Goal: Information Seeking & Learning: Learn about a topic

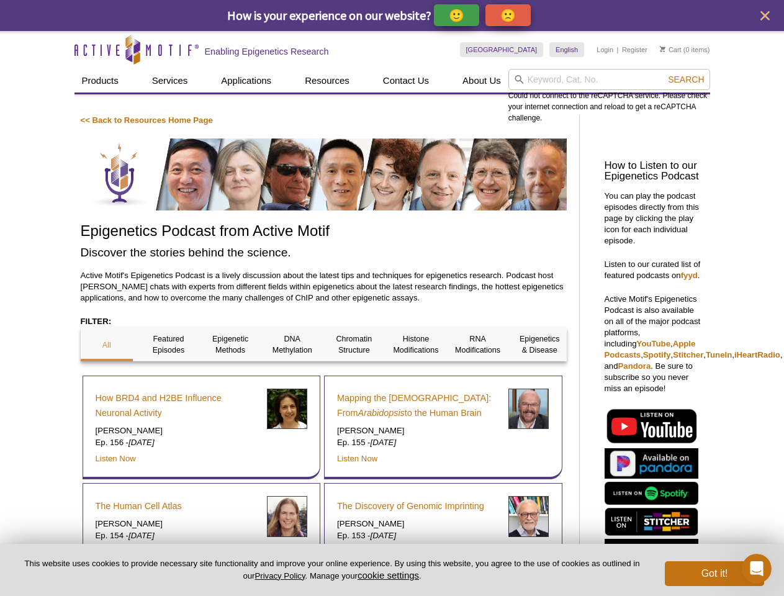
click at [458, 15] on p "🙂" at bounding box center [457, 15] width 16 height 16
click at [511, 15] on span "Give Feedback" at bounding box center [507, 15] width 74 height 14
click at [765, 16] on icon "close" at bounding box center [765, 15] width 9 height 9
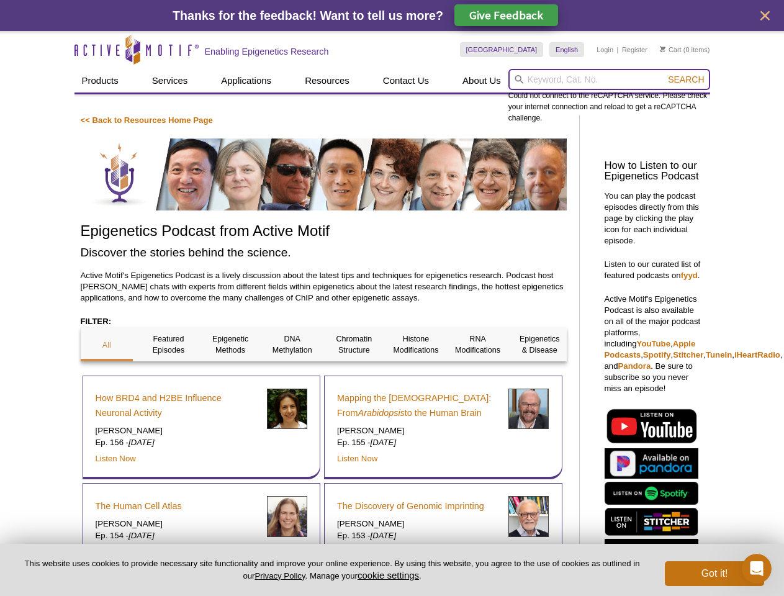
click at [609, 79] on input "search" at bounding box center [610, 79] width 202 height 21
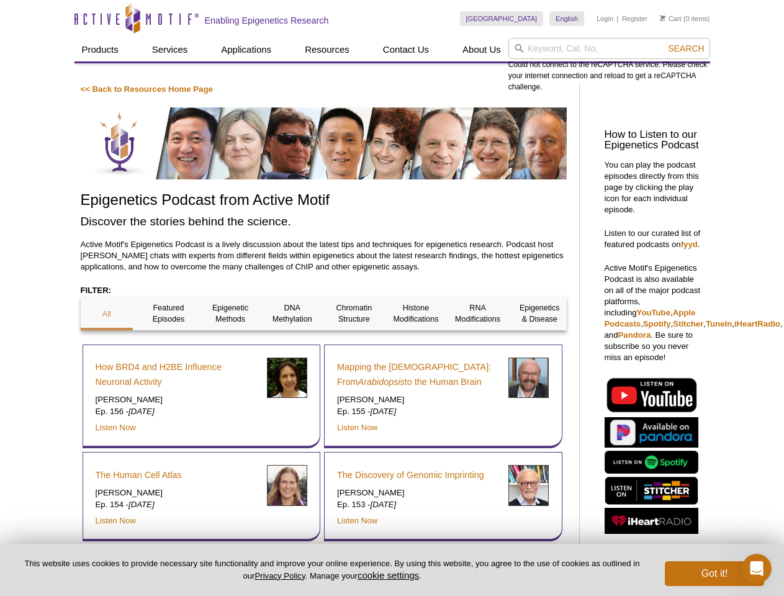
click at [686, 79] on div "Could not connect to the reCAPTCHA service. Please check your internet connecti…" at bounding box center [610, 65] width 202 height 55
click at [107, 345] on div "How BRD4 and H2BE Influence Neuronal Activity [PERSON_NAME] Ep. 156 - [DATE] Li…" at bounding box center [202, 397] width 238 height 104
click at [168, 345] on div "How BRD4 and H2BE Influence Neuronal Activity [PERSON_NAME] Ep. 156 - [DATE] Li…" at bounding box center [202, 397] width 238 height 104
click at [230, 345] on div "How BRD4 and H2BE Influence Neuronal Activity [PERSON_NAME] Ep. 156 - [DATE] Li…" at bounding box center [202, 397] width 238 height 104
click at [293, 345] on div "How BRD4 and H2BE Influence Neuronal Activity [PERSON_NAME] Ep. 156 - [DATE] Li…" at bounding box center [202, 397] width 238 height 104
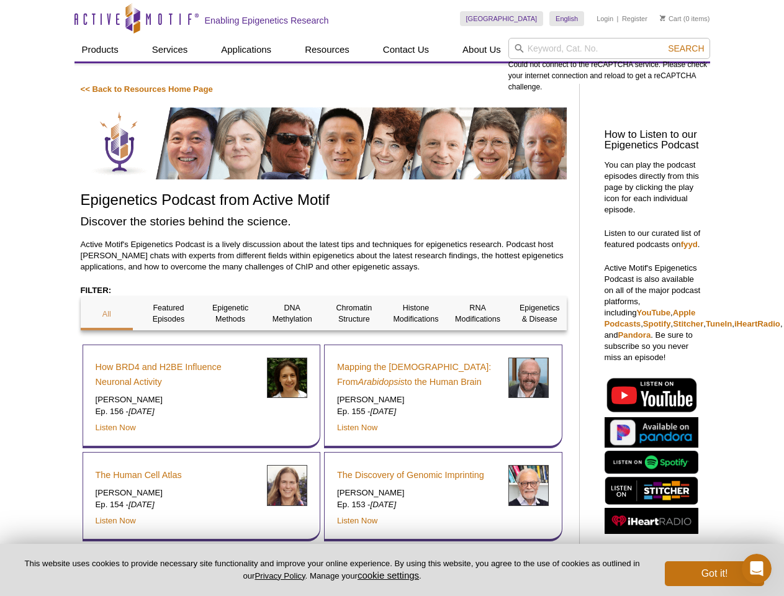
click at [354, 345] on div "Mapping the [DEMOGRAPHIC_DATA]: From Arabidopsis to the Human Brain [PERSON_NAM…" at bounding box center [443, 397] width 238 height 104
click at [686, 48] on span "Search" at bounding box center [686, 48] width 36 height 10
